Goal: Find specific page/section: Find specific page/section

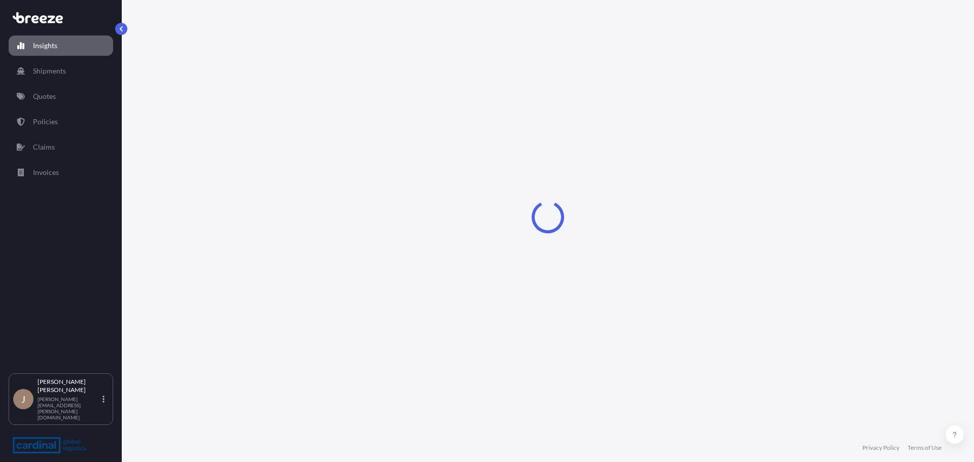
select select "2025"
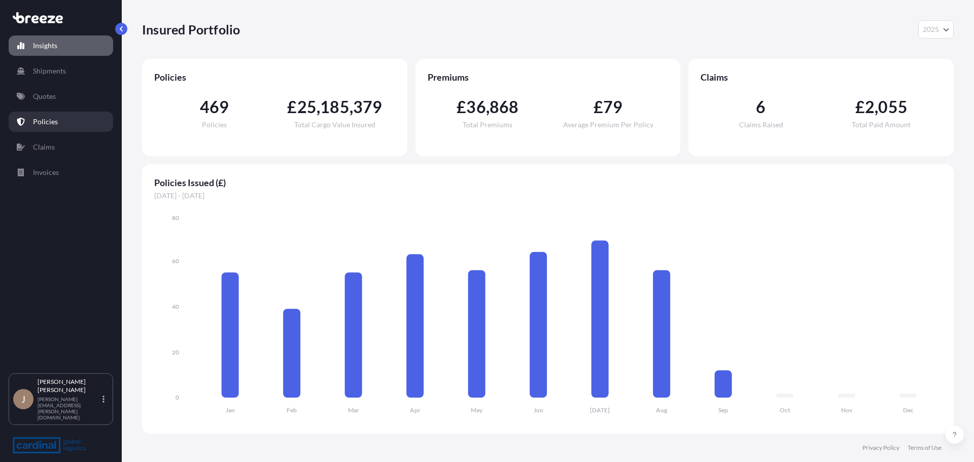
click at [75, 112] on link "Policies" at bounding box center [61, 122] width 104 height 20
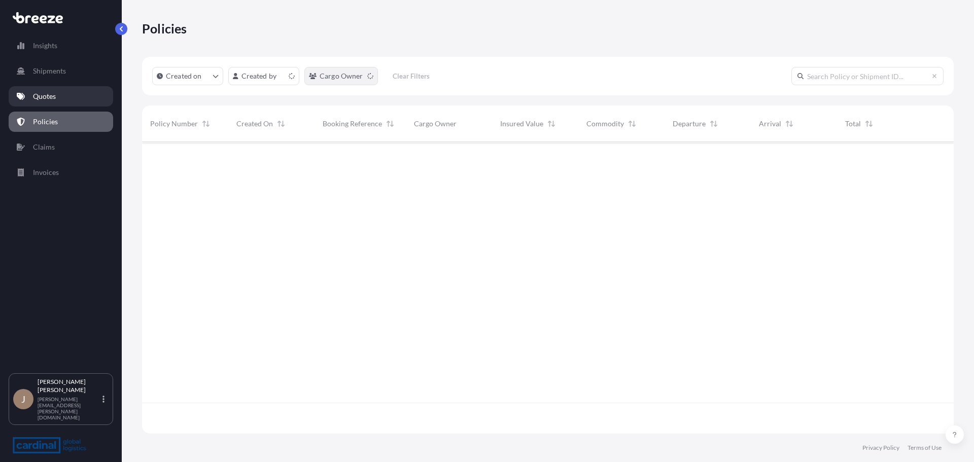
scroll to position [290, 804]
click at [852, 74] on input "text" at bounding box center [867, 76] width 152 height 18
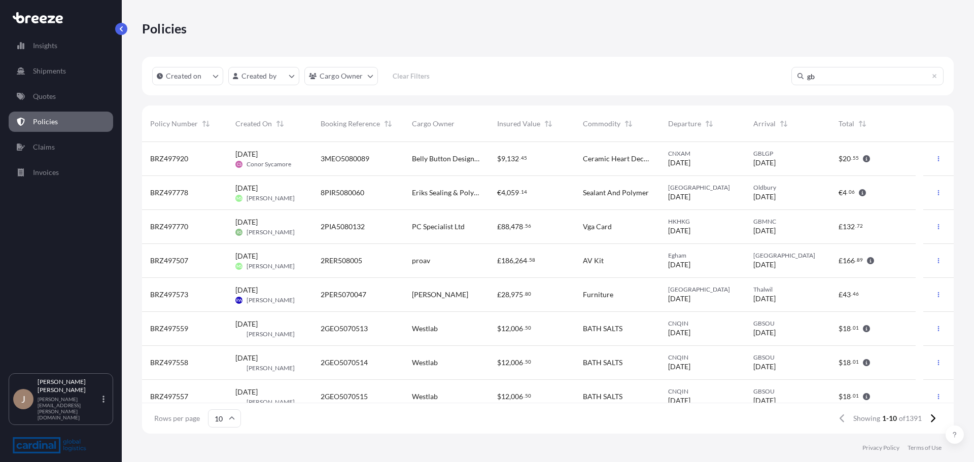
scroll to position [321, 804]
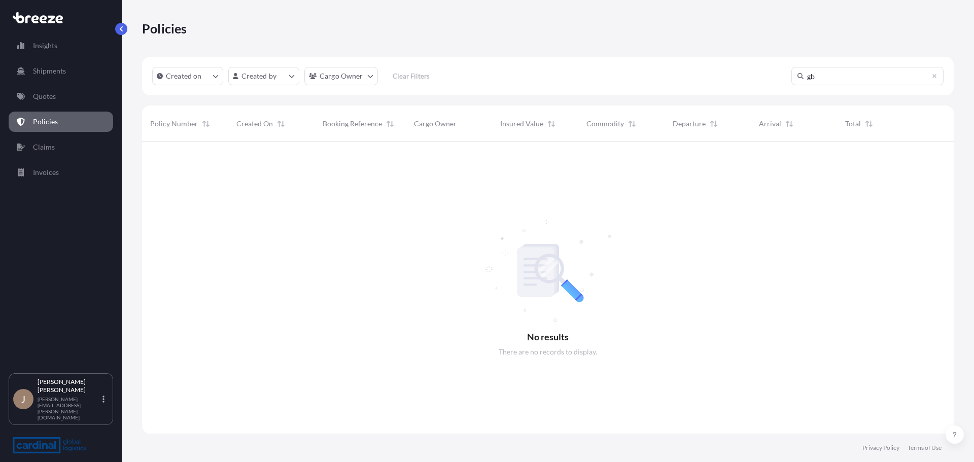
type input "g"
click at [852, 74] on input "text" at bounding box center [867, 76] width 152 height 18
click at [14, 85] on div "Insights Shipments Quotes Policies Claims Invoices" at bounding box center [61, 199] width 104 height 347
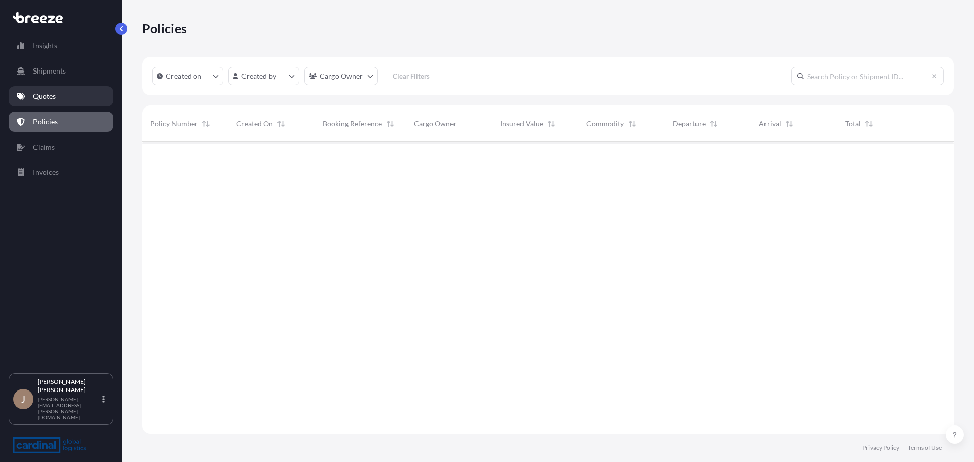
click at [39, 91] on link "Quotes" at bounding box center [61, 96] width 104 height 20
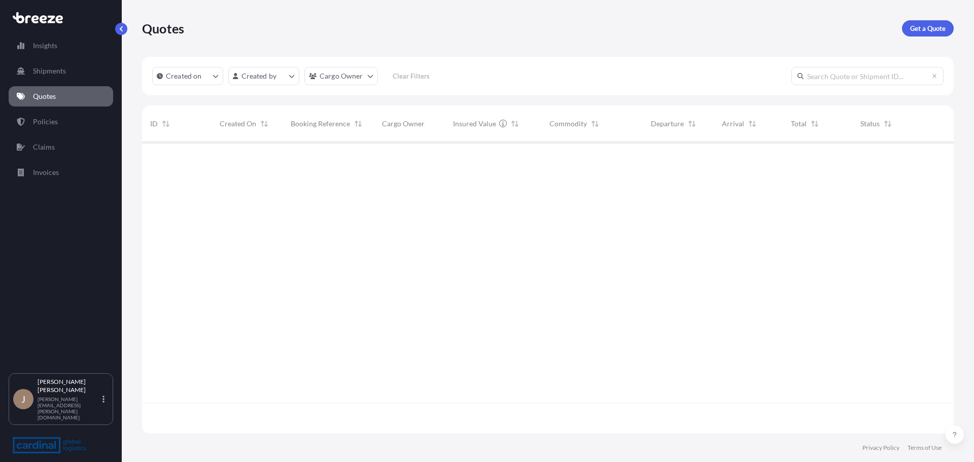
scroll to position [290, 804]
drag, startPoint x: 848, startPoint y: 88, endPoint x: 849, endPoint y: 73, distance: 14.7
click at [848, 88] on div "Created on Created by Cargo Owner Clear Filters" at bounding box center [548, 76] width 812 height 39
click at [849, 73] on input "text" at bounding box center [867, 76] width 152 height 18
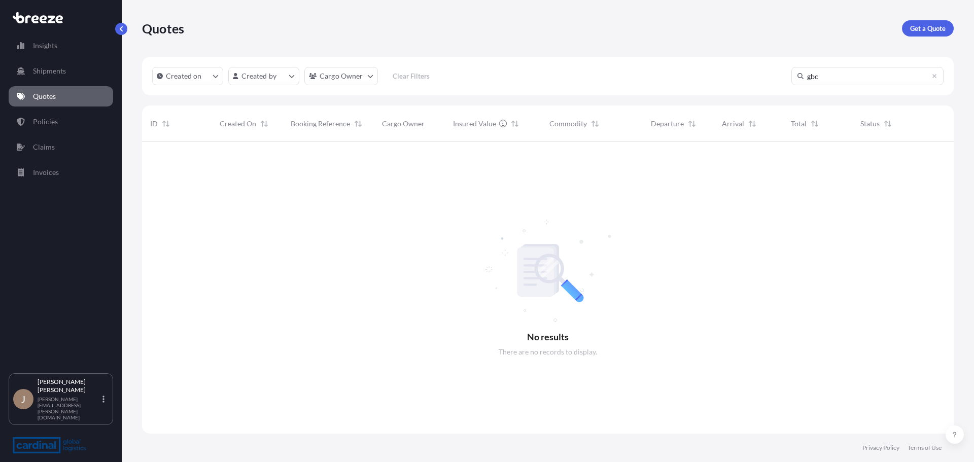
type input "gbc"
click at [58, 117] on link "Policies" at bounding box center [61, 122] width 104 height 20
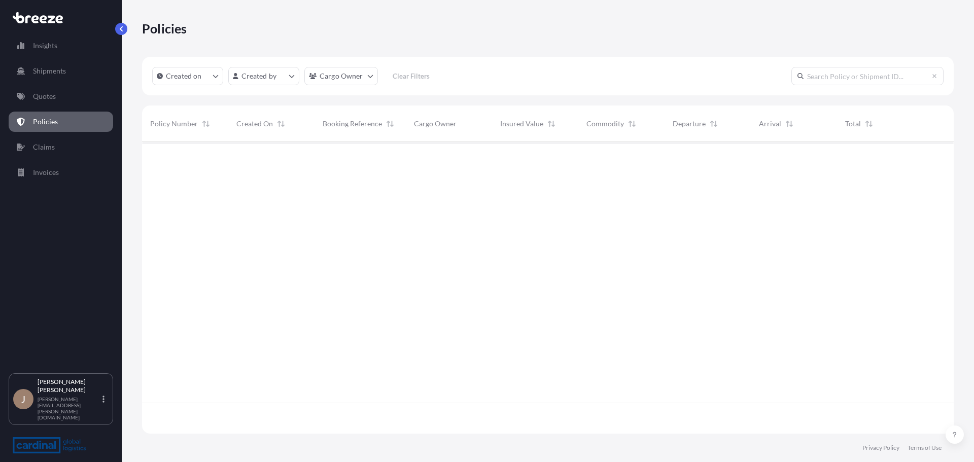
scroll to position [290, 804]
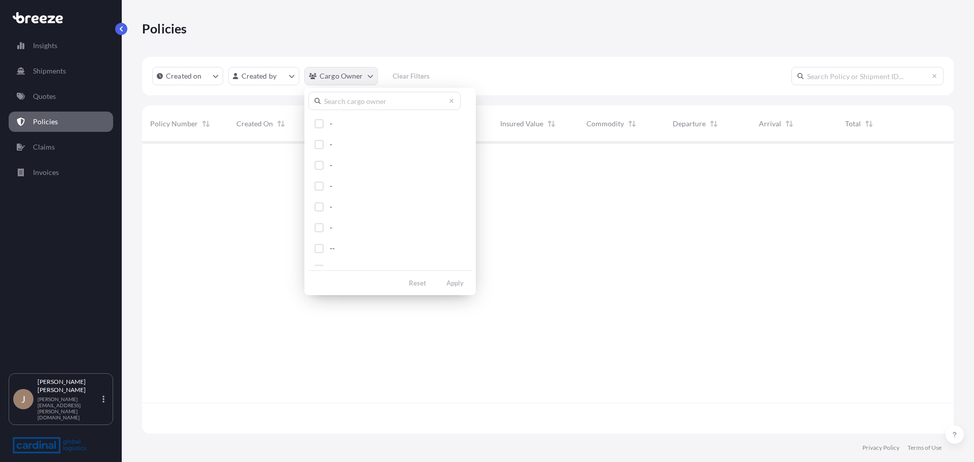
click at [373, 79] on html "Insights Shipments Quotes Policies Claims Invoices J [PERSON_NAME] [PERSON_NAME…" at bounding box center [487, 231] width 974 height 462
click at [342, 104] on input "text" at bounding box center [384, 101] width 152 height 18
type input "a"
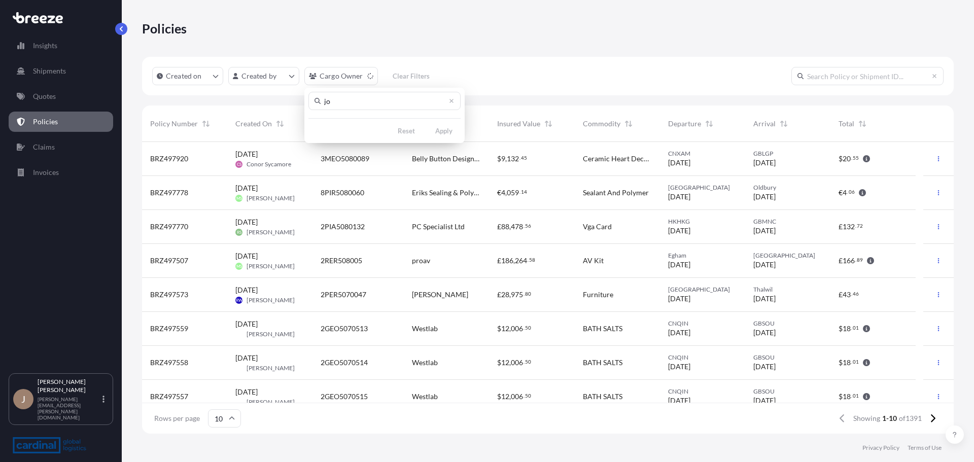
type input "[PERSON_NAME]"
click at [222, 73] on html "Insights Shipments Quotes Policies Claims Invoices J [PERSON_NAME] [PERSON_NAME…" at bounding box center [487, 231] width 974 height 462
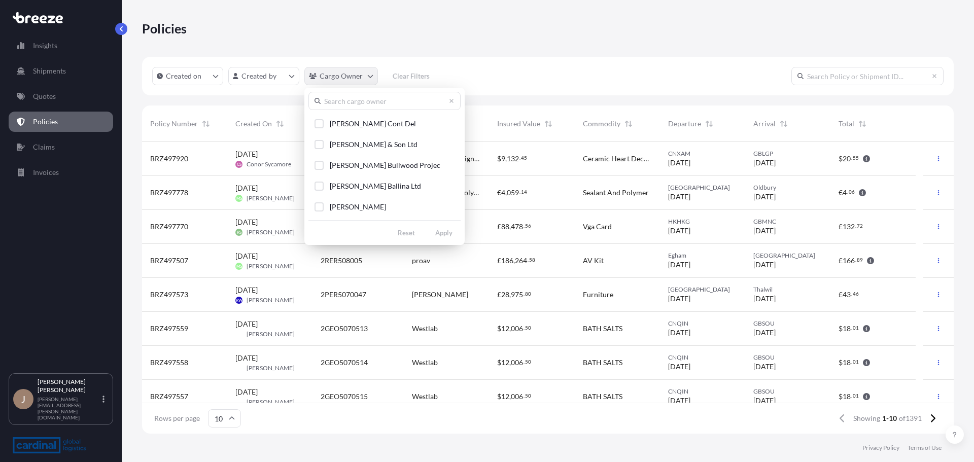
click at [317, 81] on html "Insights Shipments Quotes Policies Claims Invoices J [PERSON_NAME] [PERSON_NAME…" at bounding box center [487, 231] width 974 height 462
click at [358, 103] on input "text" at bounding box center [384, 101] width 152 height 18
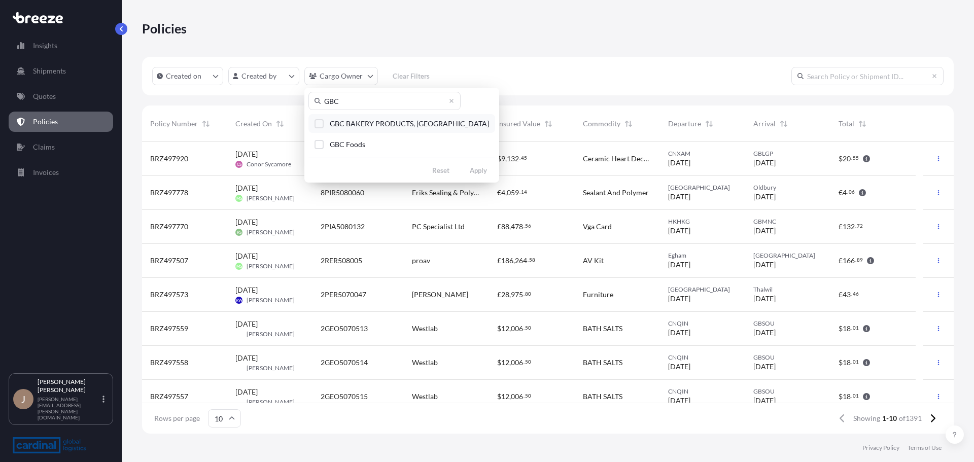
type input "GBC"
click at [365, 123] on span "GBC BAKERY PRODUCTS, [GEOGRAPHIC_DATA]" at bounding box center [409, 124] width 159 height 10
click at [368, 143] on button "GBC Foods" at bounding box center [401, 144] width 187 height 19
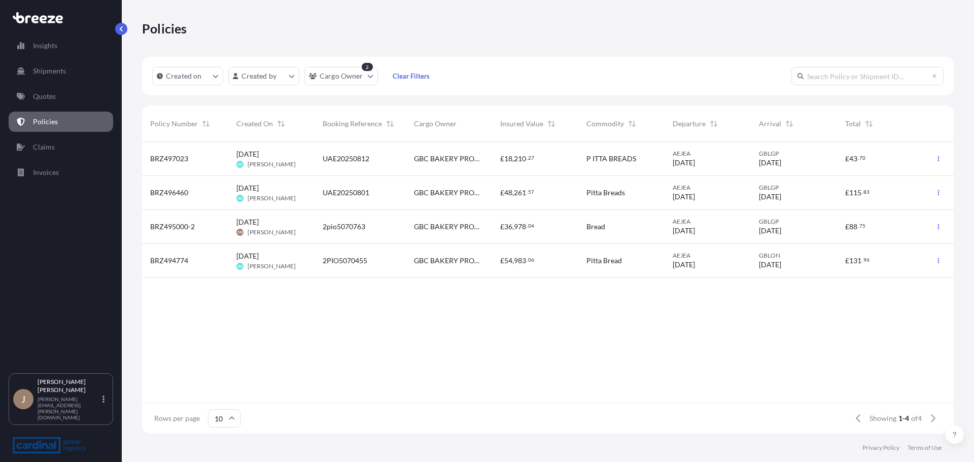
click at [366, 129] on div "Booking Reference" at bounding box center [360, 124] width 75 height 28
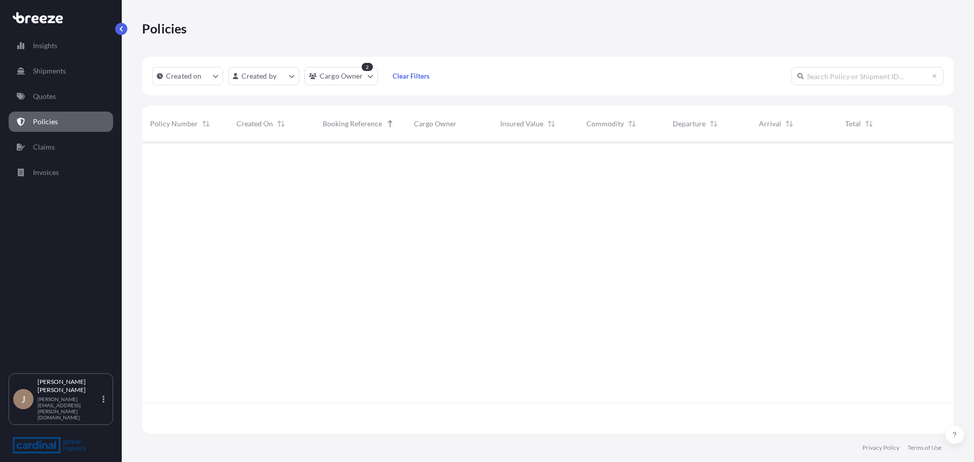
click at [271, 124] on span "Created On" at bounding box center [254, 124] width 37 height 10
